Goal: Task Accomplishment & Management: Manage account settings

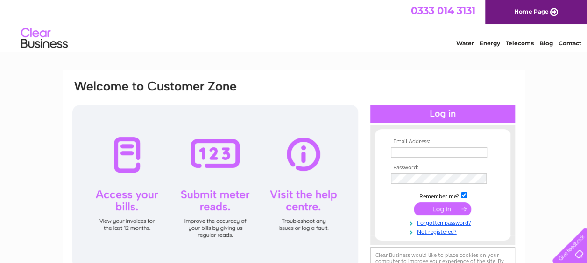
type input "[EMAIL_ADDRESS][DOMAIN_NAME]"
click at [429, 206] on input "submit" at bounding box center [442, 209] width 57 height 13
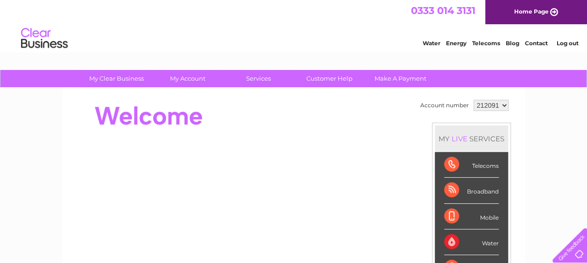
scroll to position [47, 0]
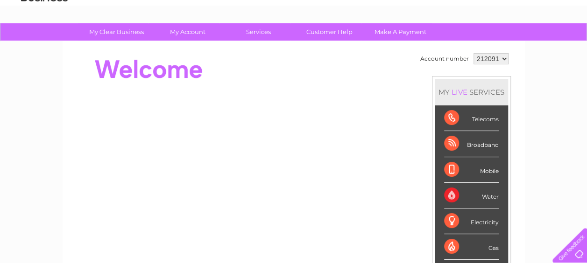
click at [502, 58] on select "212091 212094 440774" at bounding box center [491, 58] width 35 height 11
select select "212094"
click at [474, 53] on select "212091 212094 440774" at bounding box center [491, 58] width 35 height 11
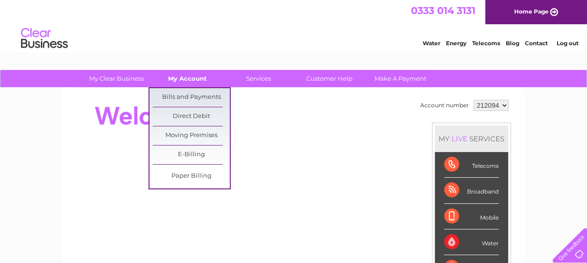
click at [187, 78] on link "My Account" at bounding box center [187, 78] width 77 height 17
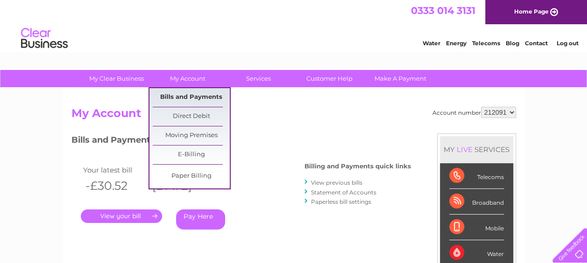
click at [188, 92] on link "Bills and Payments" at bounding box center [191, 97] width 77 height 19
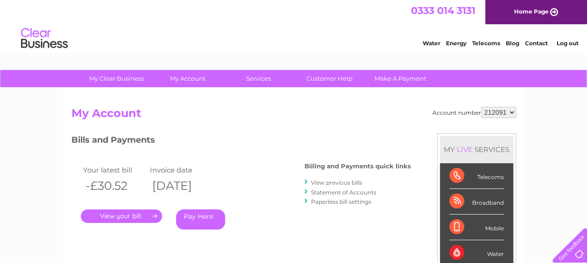
click at [505, 113] on select "212091 212094 440774" at bounding box center [498, 112] width 35 height 11
select select "212094"
click at [481, 107] on select "212091 212094 440774" at bounding box center [498, 112] width 35 height 11
click at [514, 111] on select "212091 212094 440774" at bounding box center [498, 112] width 35 height 11
select select "440774"
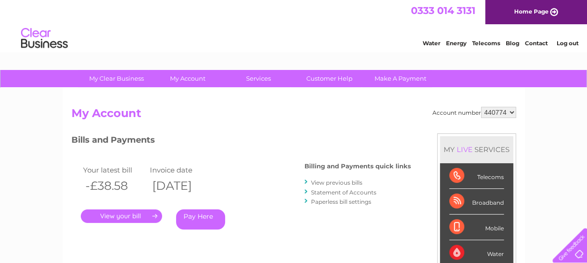
click at [481, 107] on select "212091 212094 440774" at bounding box center [498, 112] width 35 height 11
click at [334, 182] on link "View previous bills" at bounding box center [336, 182] width 51 height 7
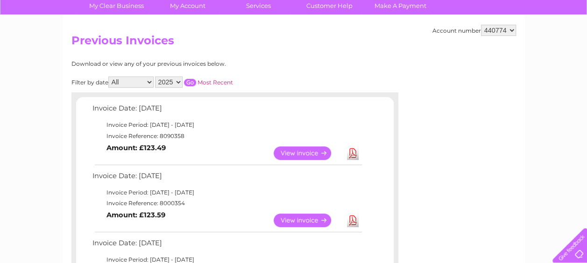
scroll to position [93, 0]
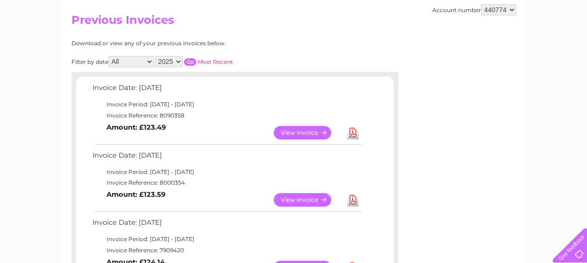
click at [314, 132] on link "View" at bounding box center [308, 133] width 69 height 14
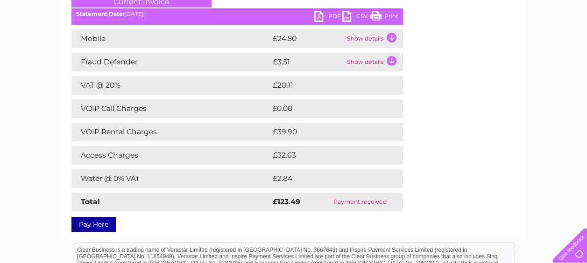
scroll to position [93, 0]
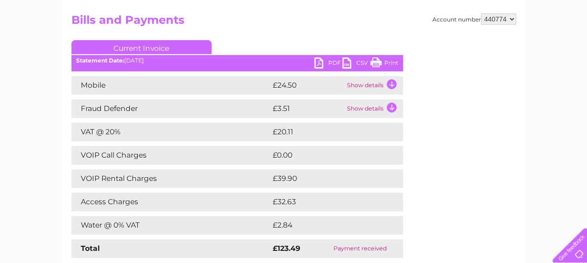
click at [382, 62] on link "Print" at bounding box center [384, 64] width 28 height 14
click at [372, 84] on td "Show details" at bounding box center [374, 85] width 58 height 19
